Goal: Obtain resource: Download file/media

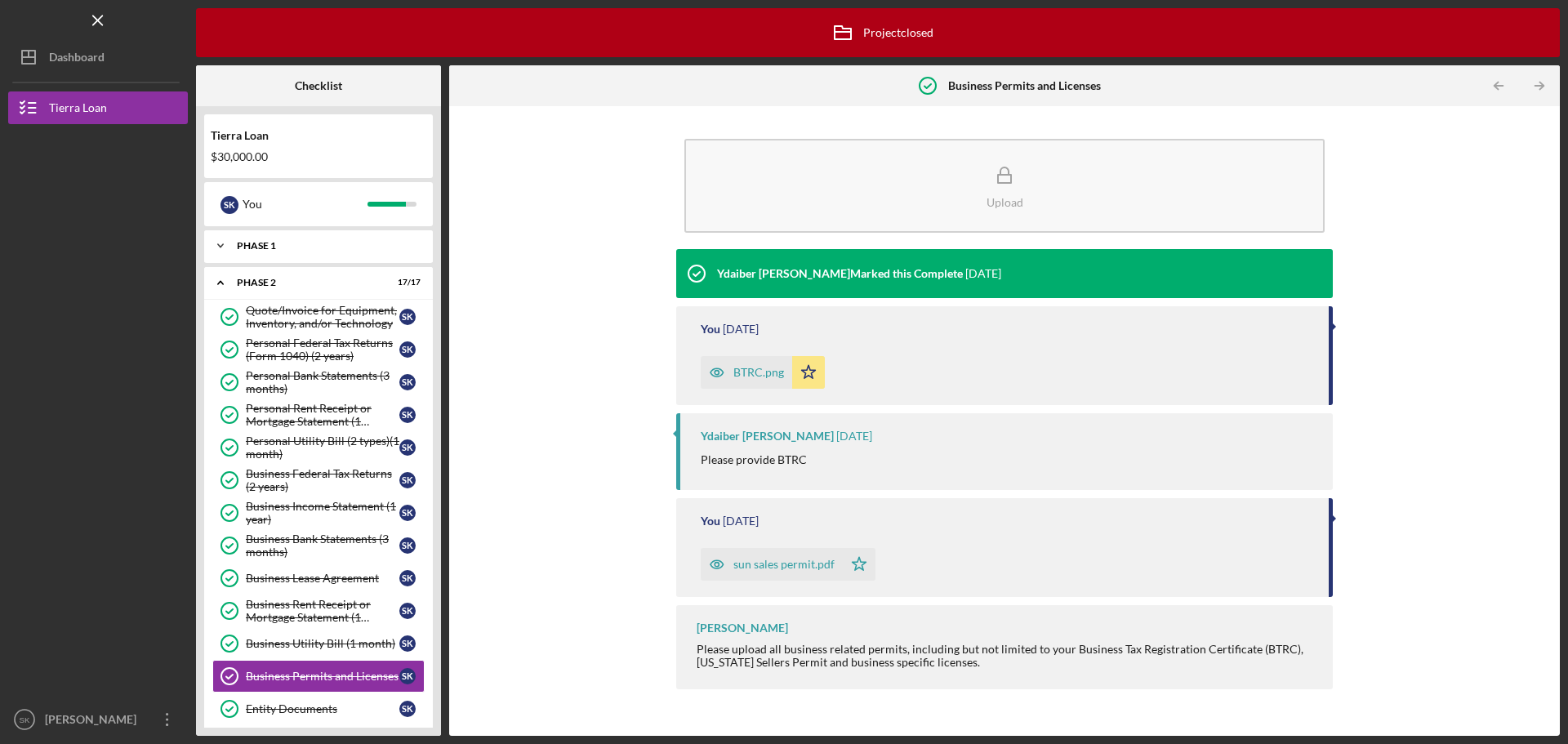
click at [253, 245] on div "Phase 1" at bounding box center [324, 245] width 175 height 9
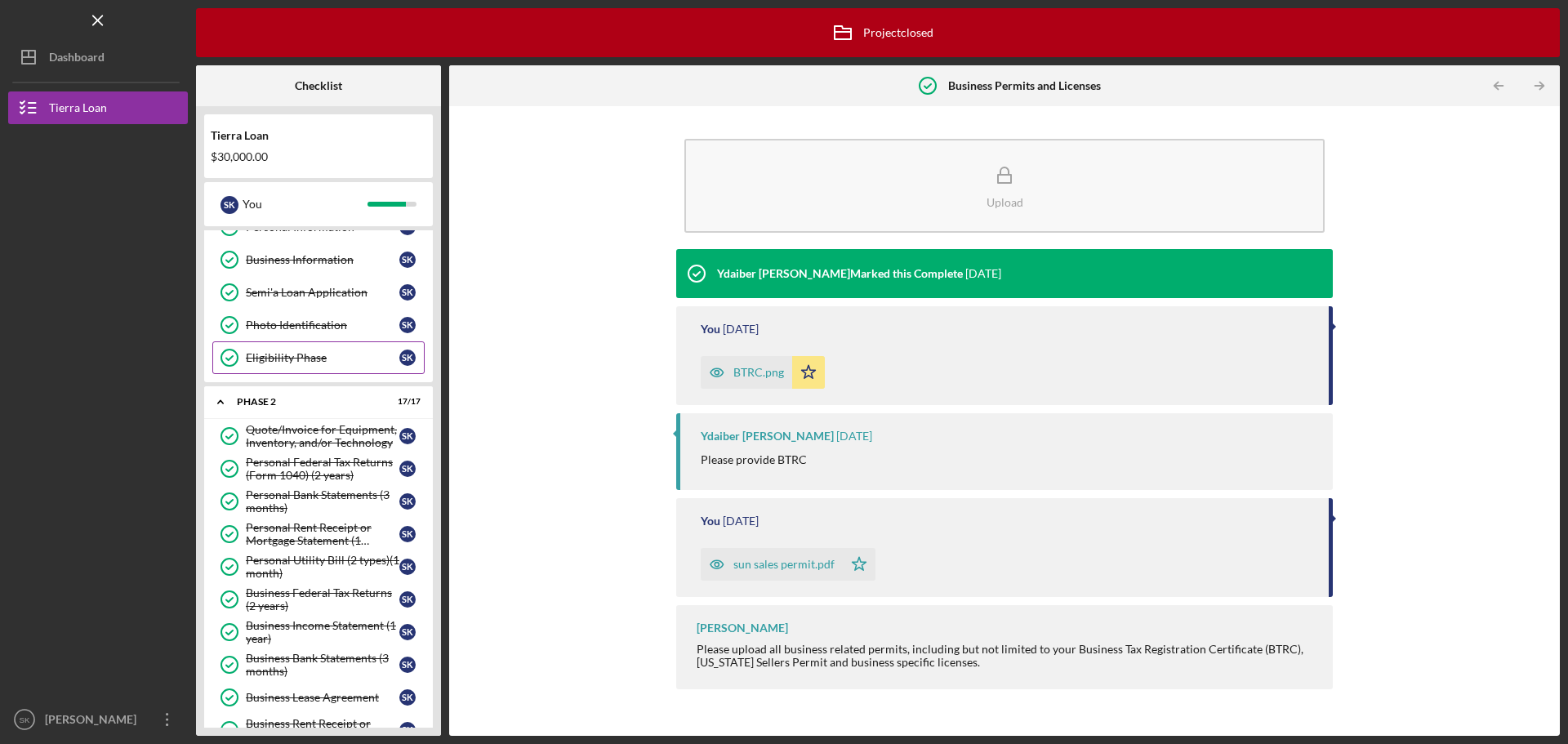
scroll to position [82, 0]
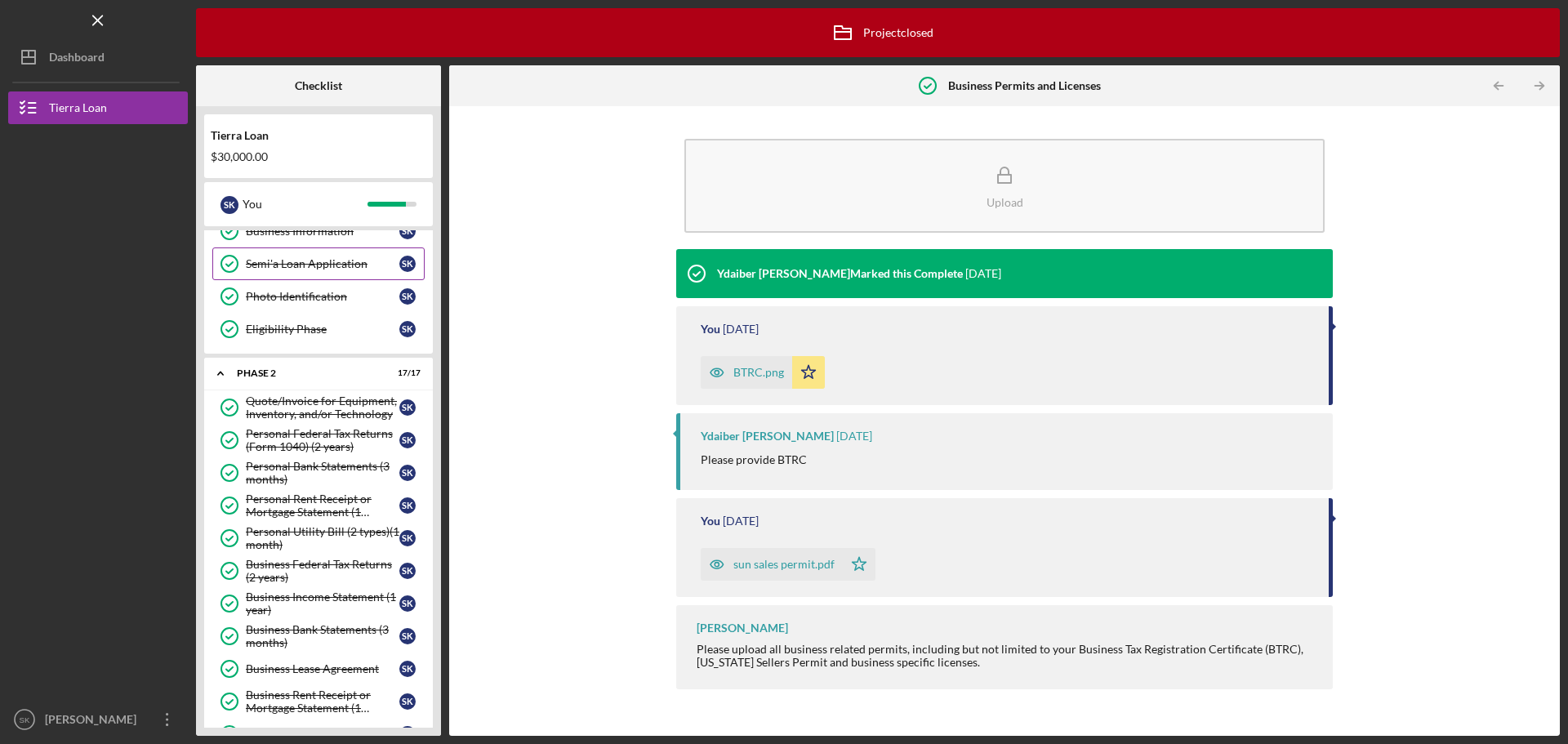
click at [310, 261] on div "Semi'a Loan Application" at bounding box center [322, 263] width 154 height 13
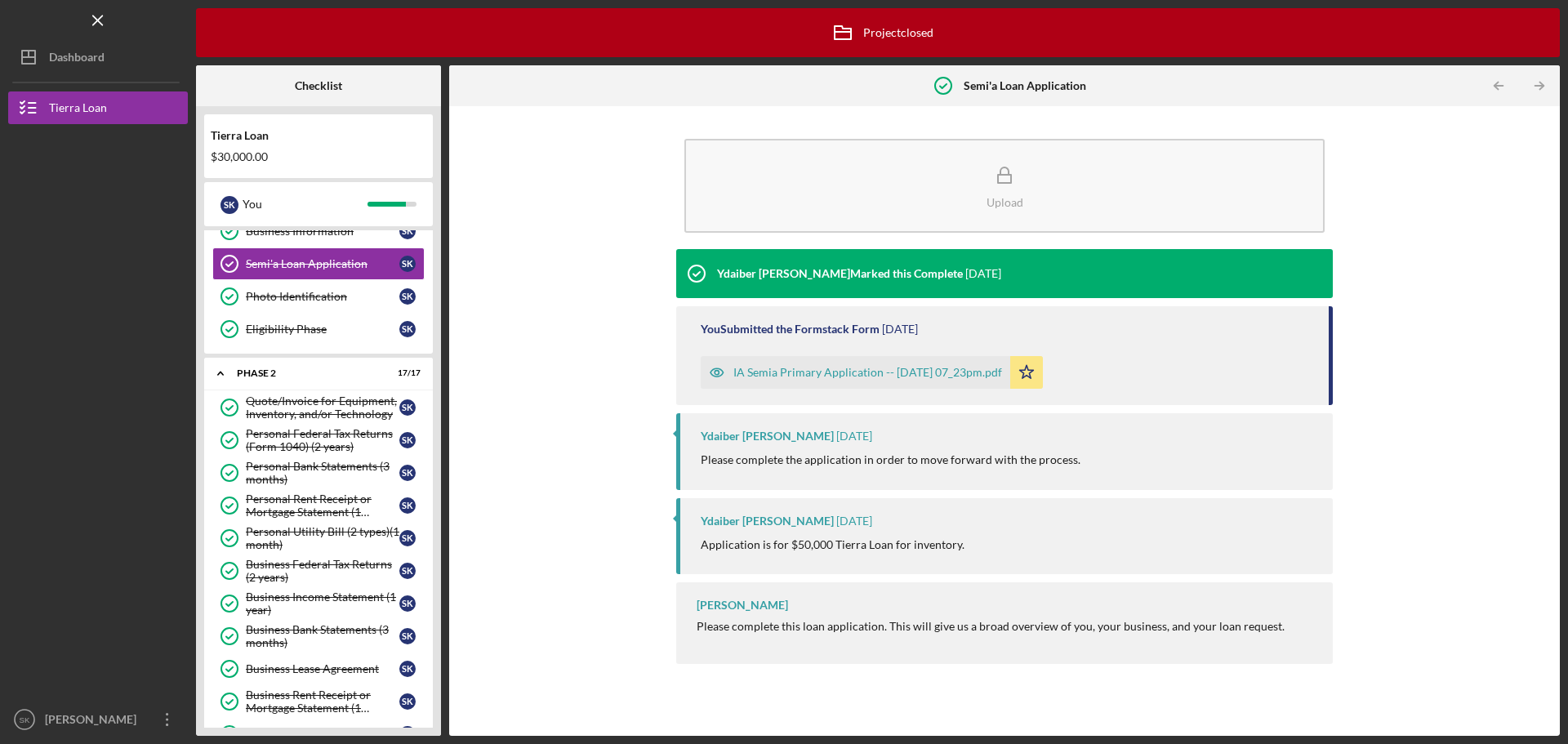
click at [912, 378] on div "IA Semia Primary Application -- [DATE] 07_23pm.pdf" at bounding box center [868, 372] width 269 height 13
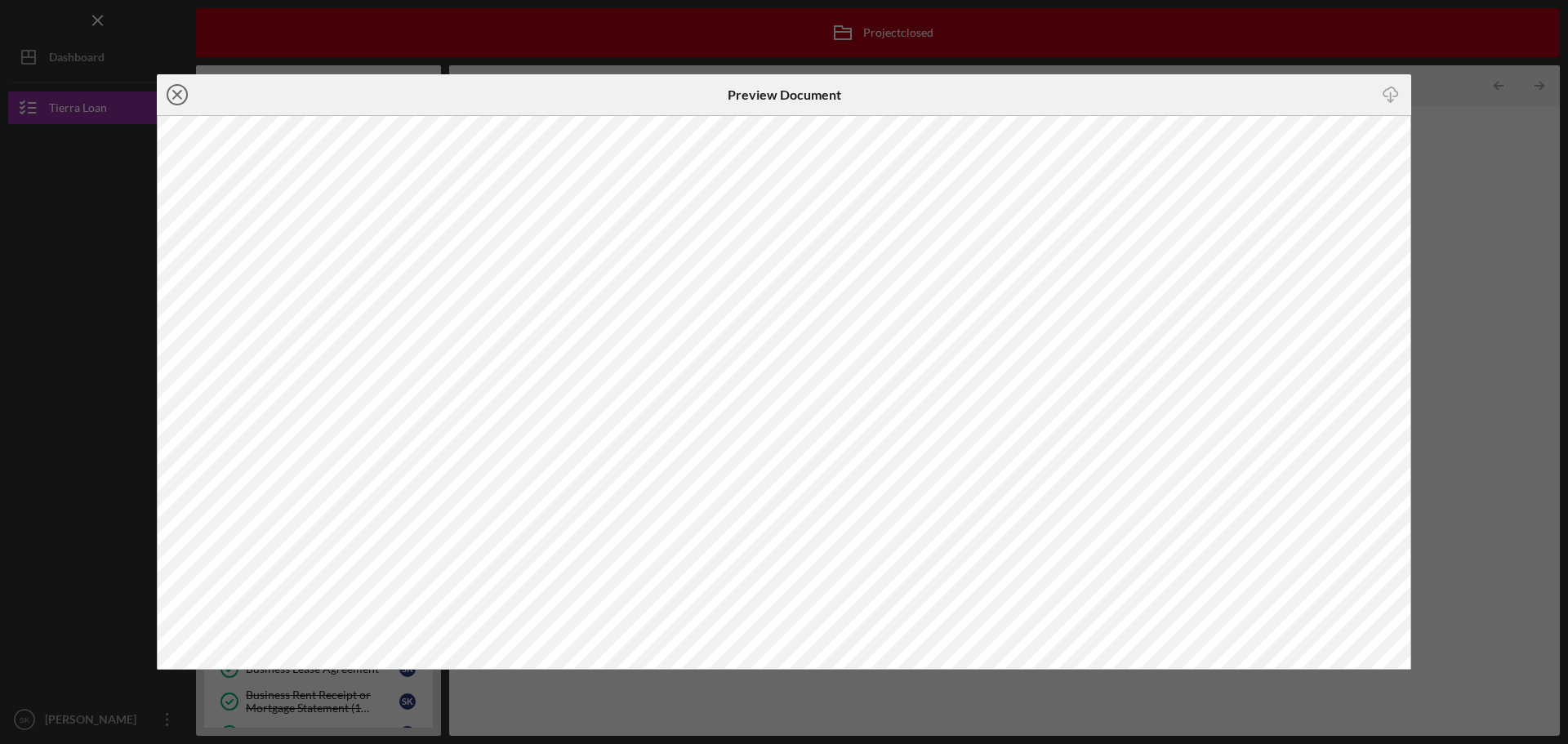
click at [173, 92] on icon "Icon/Close" at bounding box center [176, 94] width 41 height 41
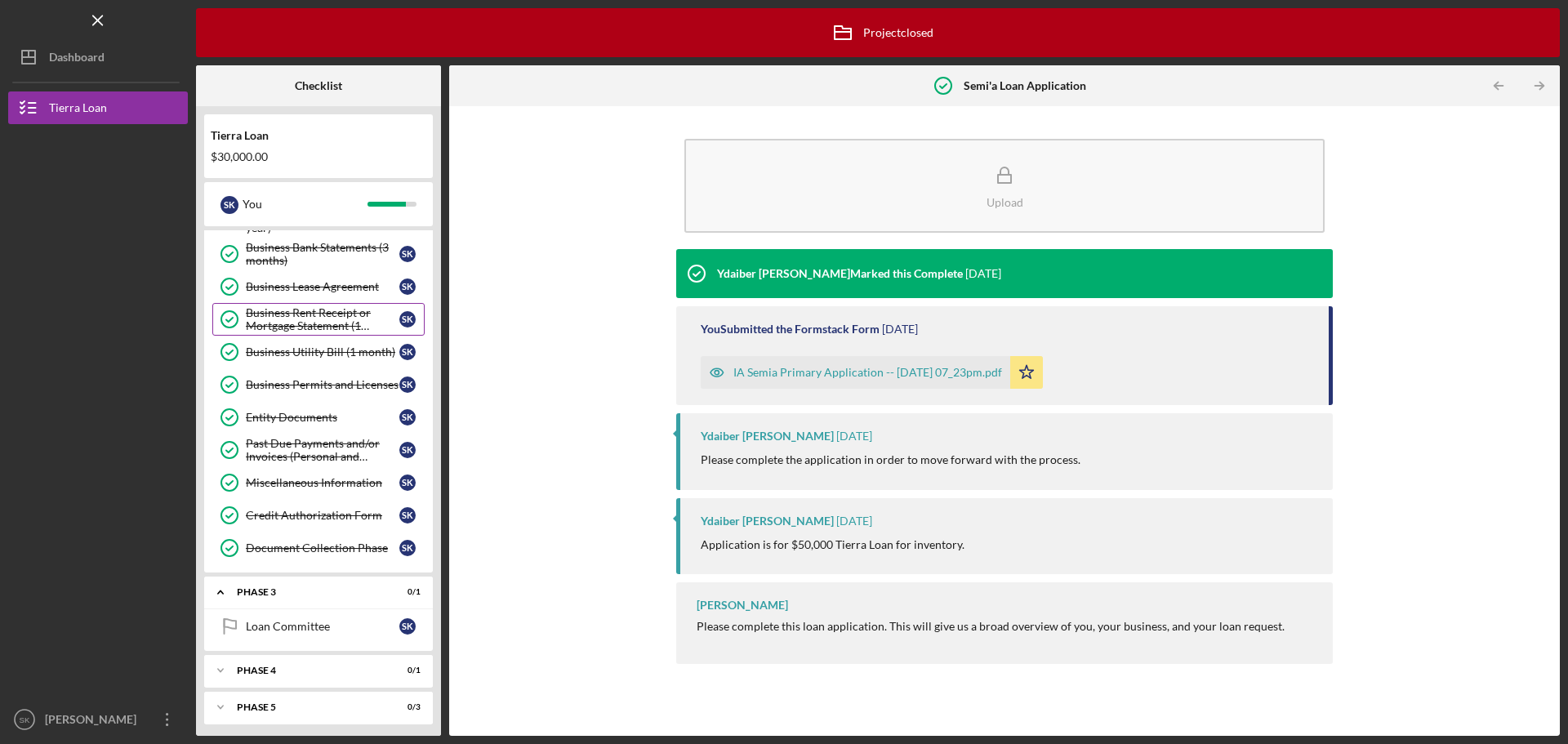
scroll to position [490, 0]
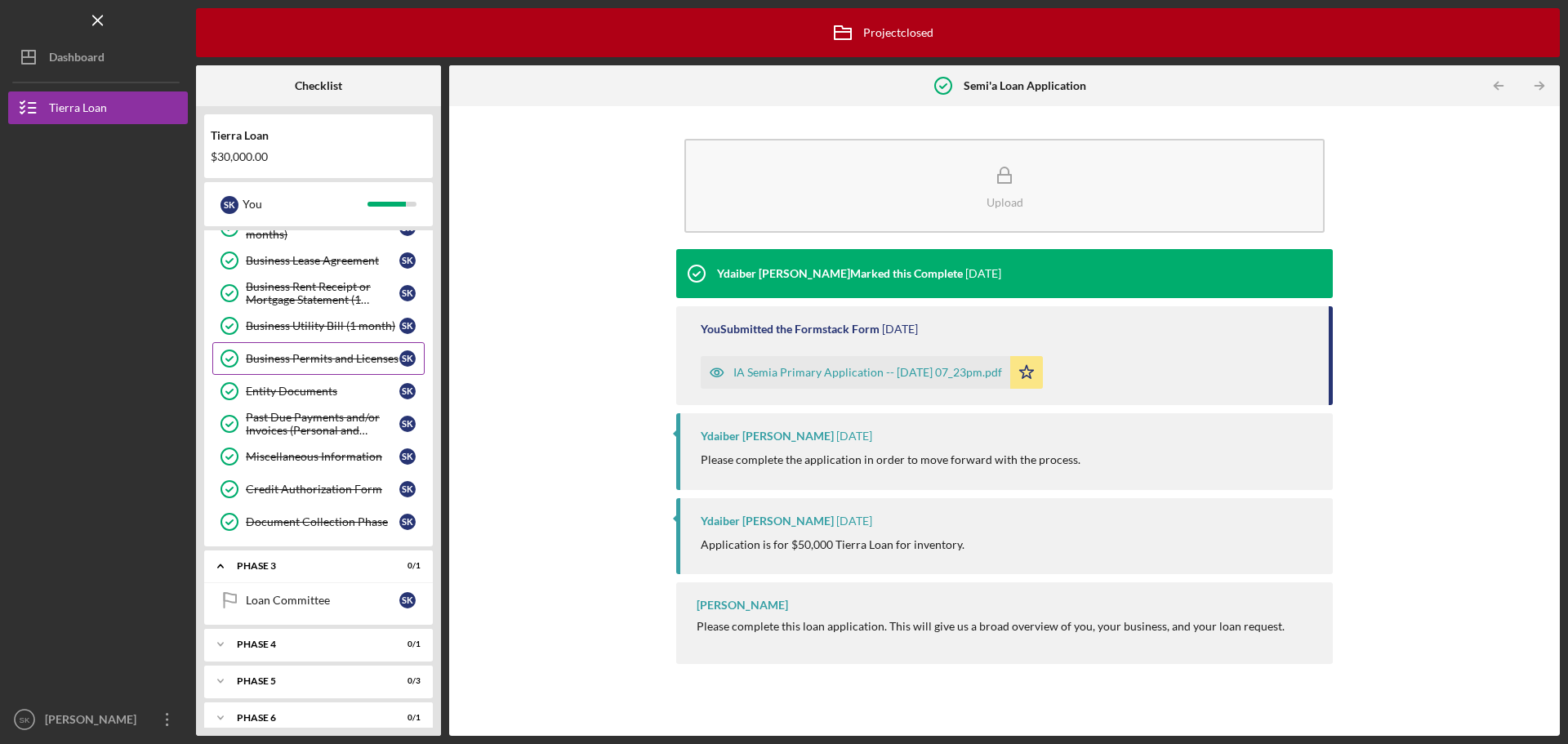
click at [331, 359] on div "Business Permits and Licenses" at bounding box center [322, 358] width 154 height 13
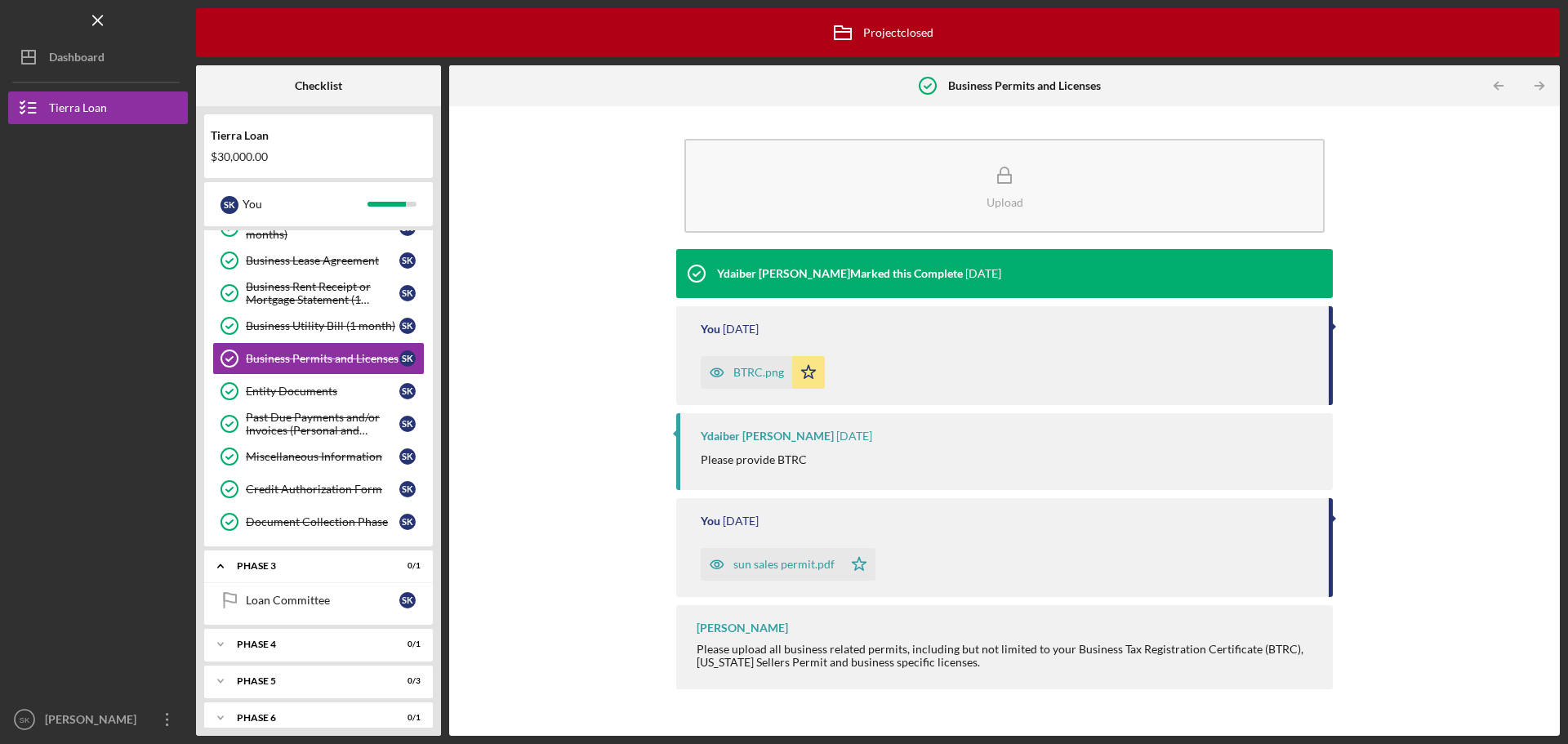
click at [760, 373] on div "BTRC.png" at bounding box center [758, 372] width 50 height 13
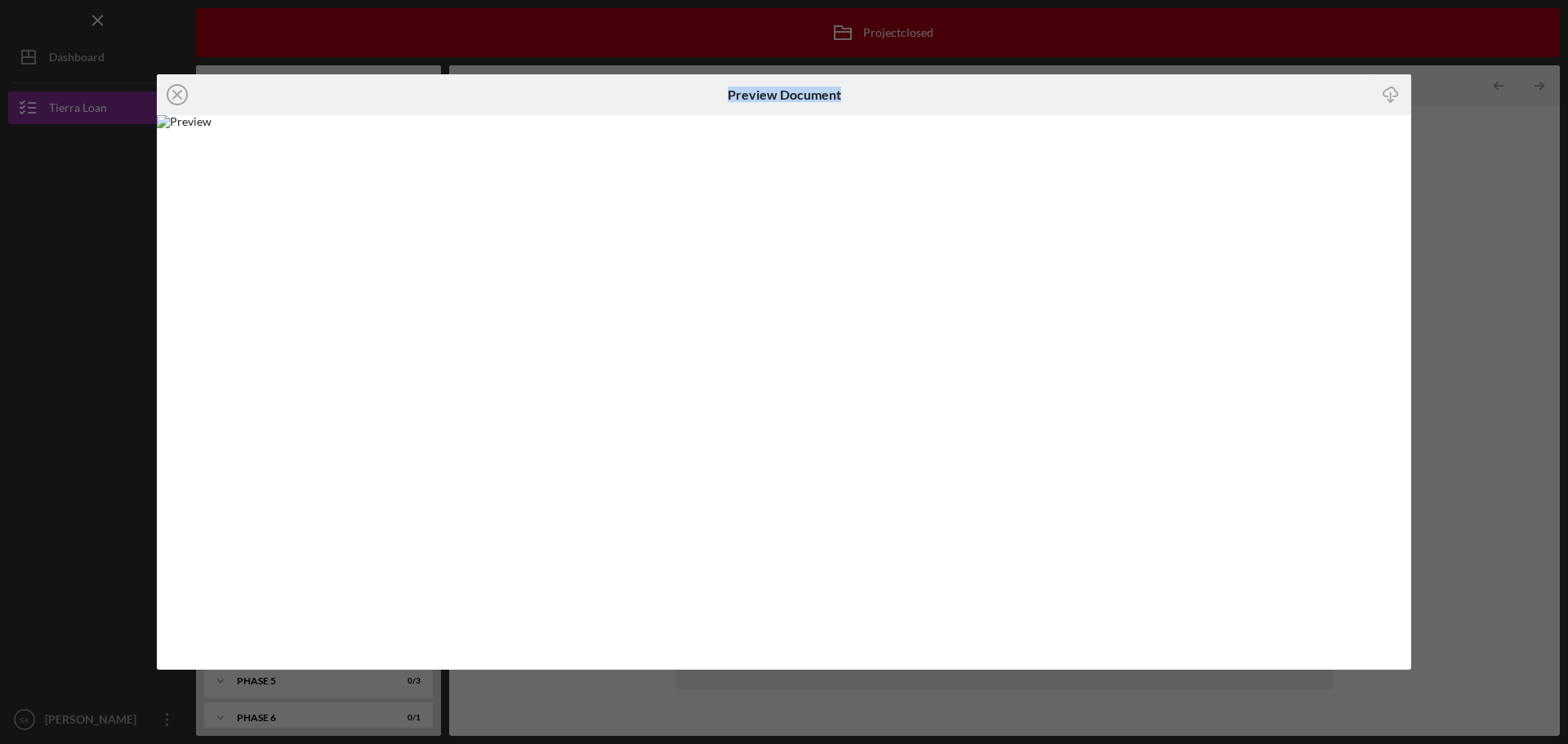
drag, startPoint x: 175, startPoint y: 97, endPoint x: 269, endPoint y: 200, distance: 139.4
click at [269, 200] on div "Icon/Close Preview Document Icon/Download" at bounding box center [784, 372] width 1255 height 595
click at [1392, 92] on icon "Icon/Download" at bounding box center [1392, 95] width 37 height 37
click at [186, 95] on circle at bounding box center [177, 95] width 20 height 20
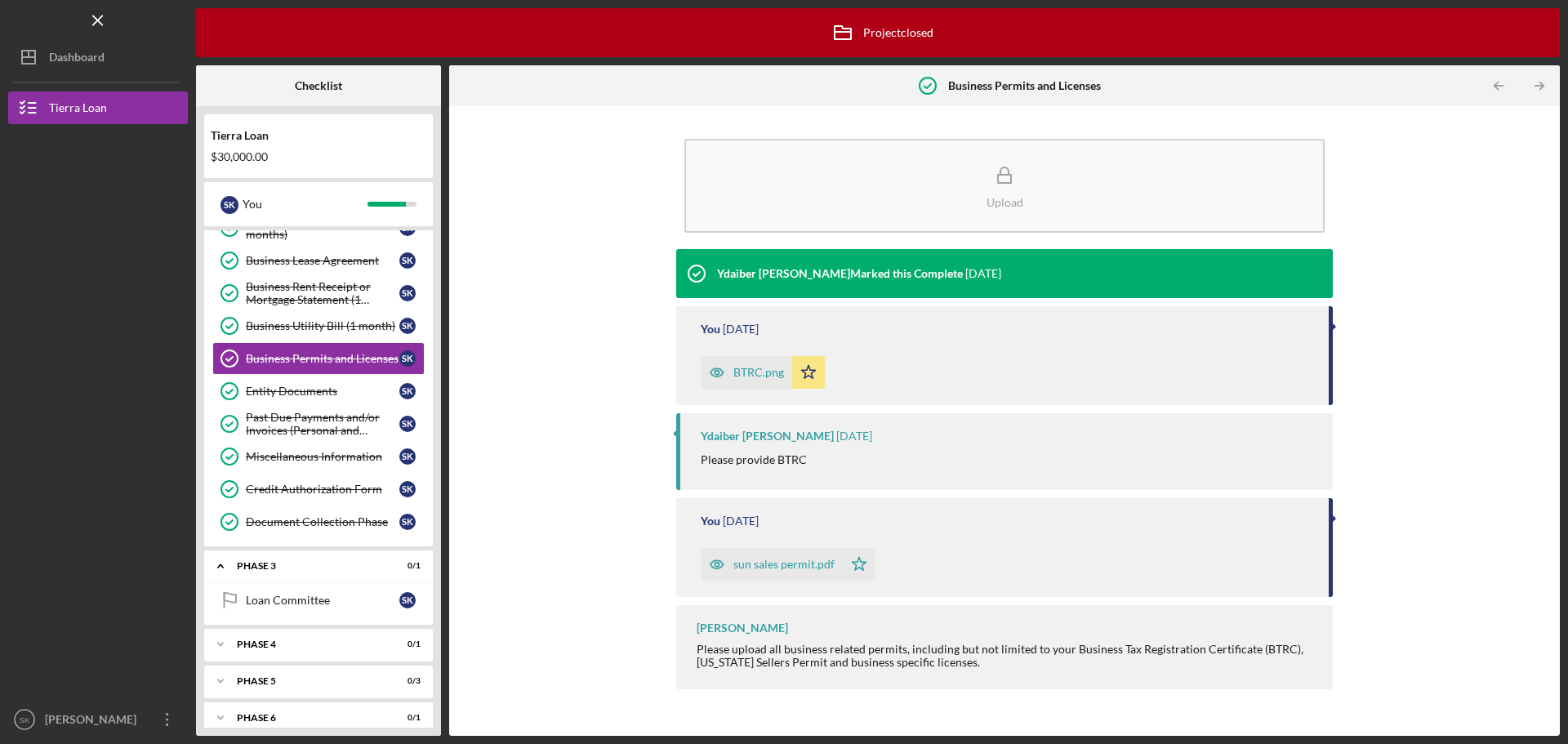
click at [800, 564] on div "sun sales permit.pdf" at bounding box center [784, 565] width 101 height 13
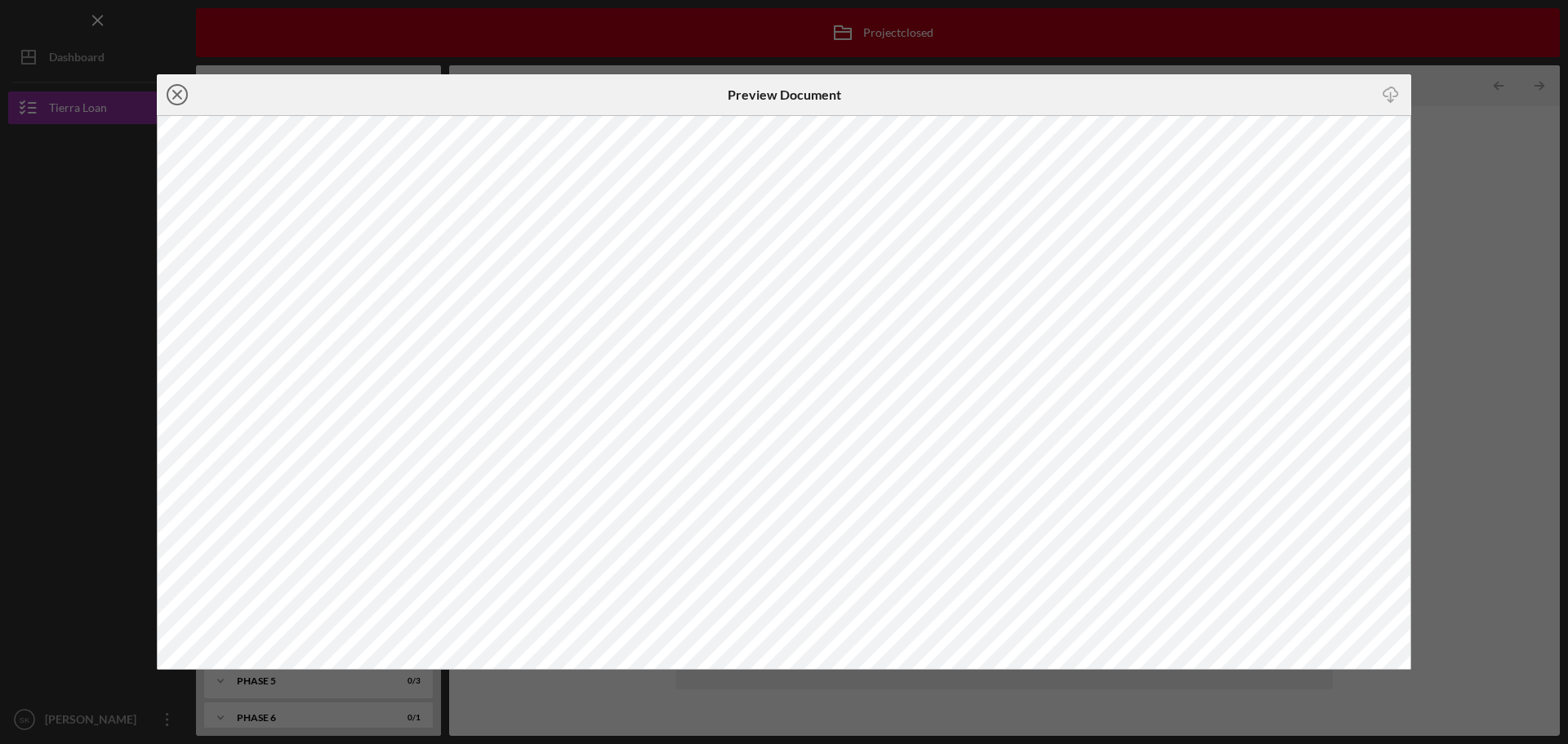
click at [181, 95] on icon "Icon/Close" at bounding box center [176, 94] width 41 height 41
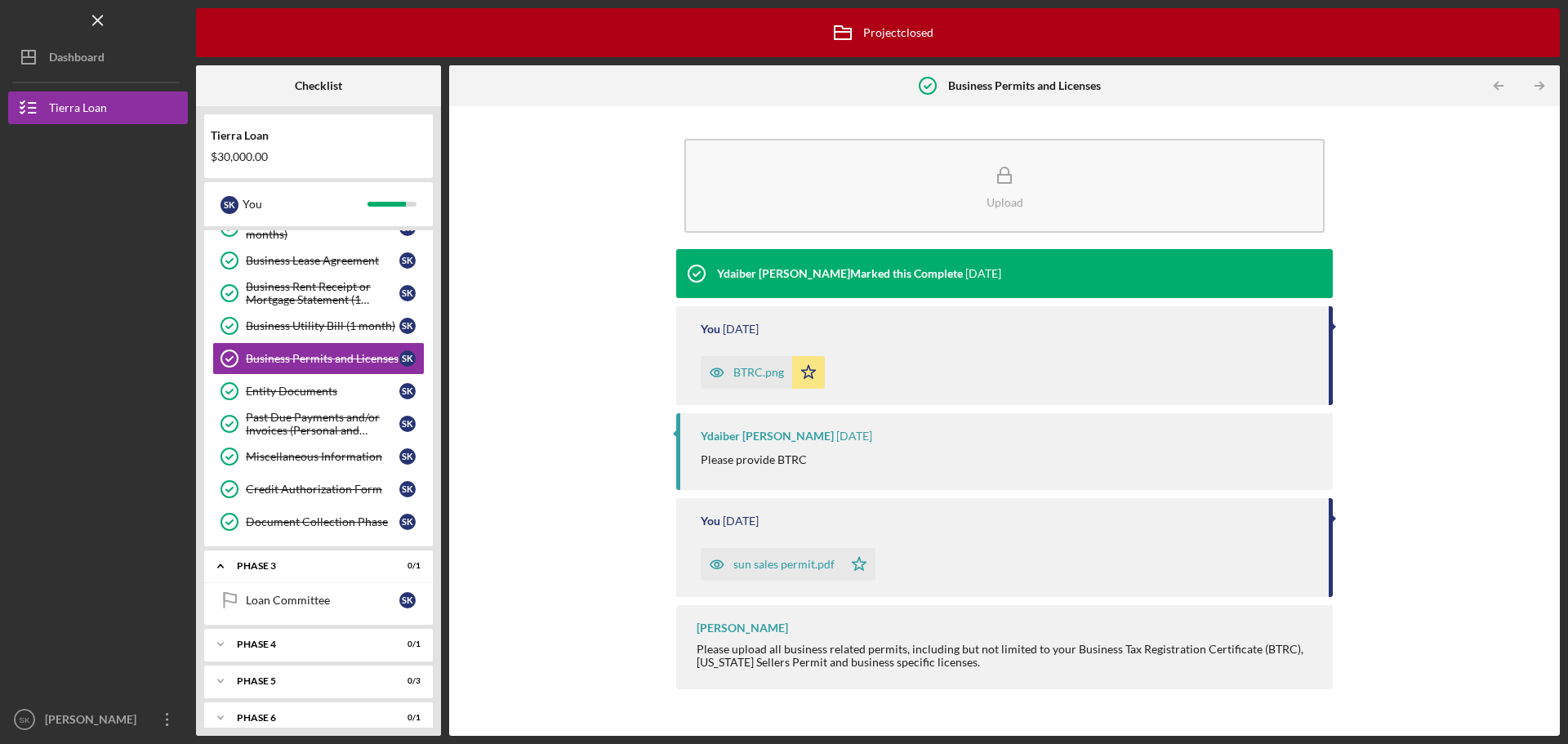
click at [753, 376] on div "BTRC.png" at bounding box center [758, 372] width 50 height 13
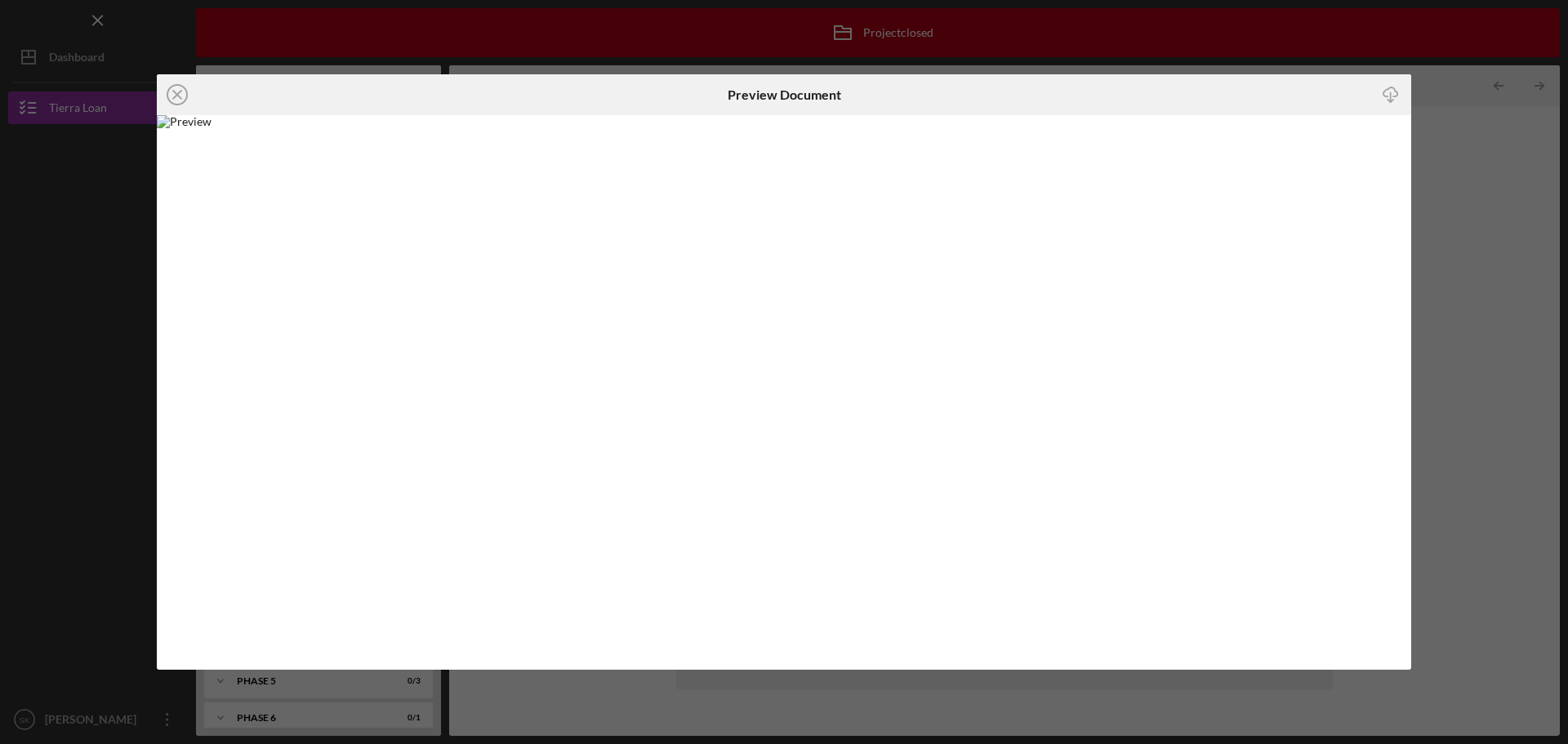
click at [753, 376] on img at bounding box center [784, 392] width 1255 height 554
click at [748, 423] on img at bounding box center [784, 392] width 1255 height 554
click at [1498, 394] on div "Icon/Close Preview Document Icon/Download" at bounding box center [784, 372] width 1568 height 744
